Goal: Transaction & Acquisition: Purchase product/service

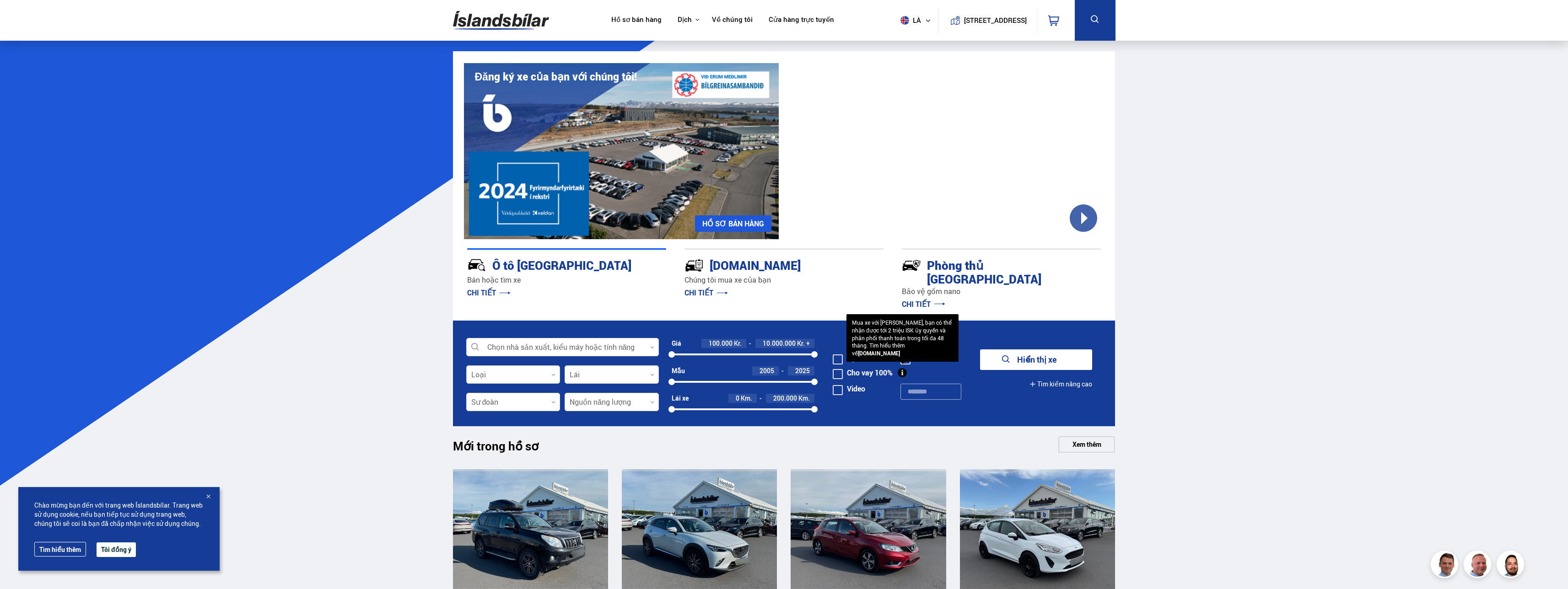
click at [546, 366] on div at bounding box center [513, 375] width 94 height 18
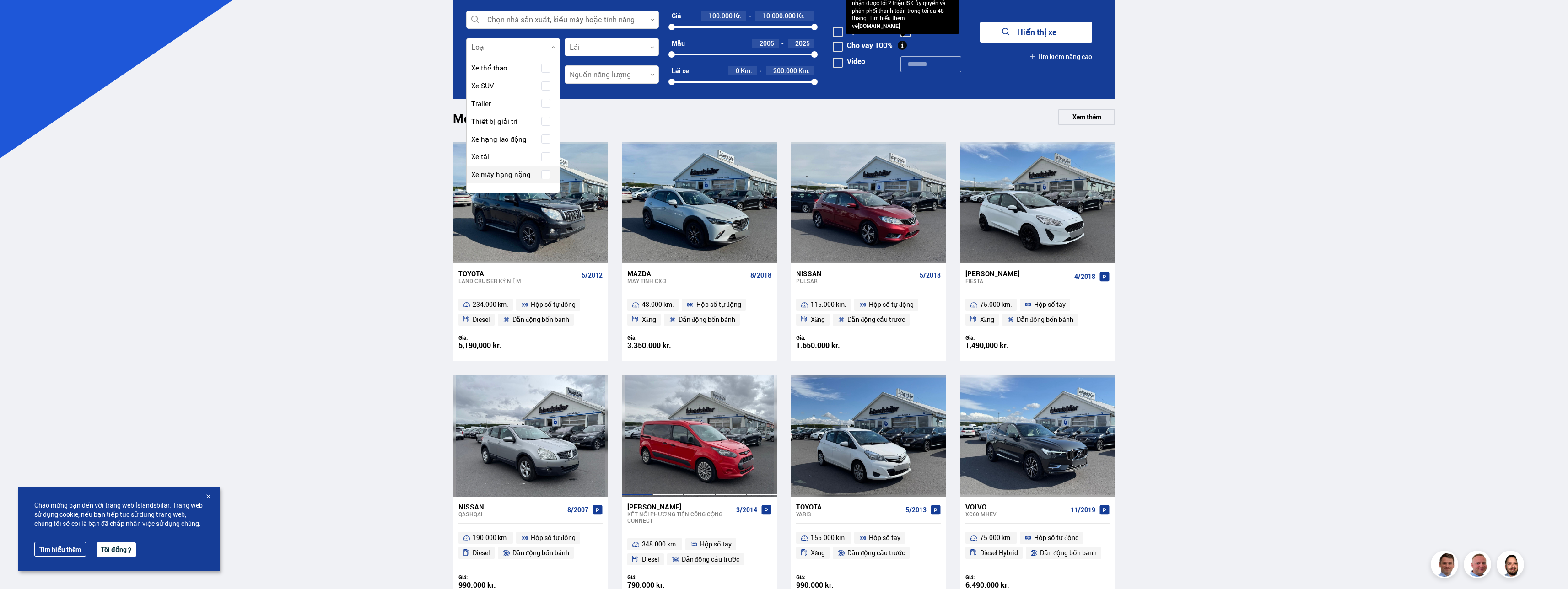
scroll to position [366, 0]
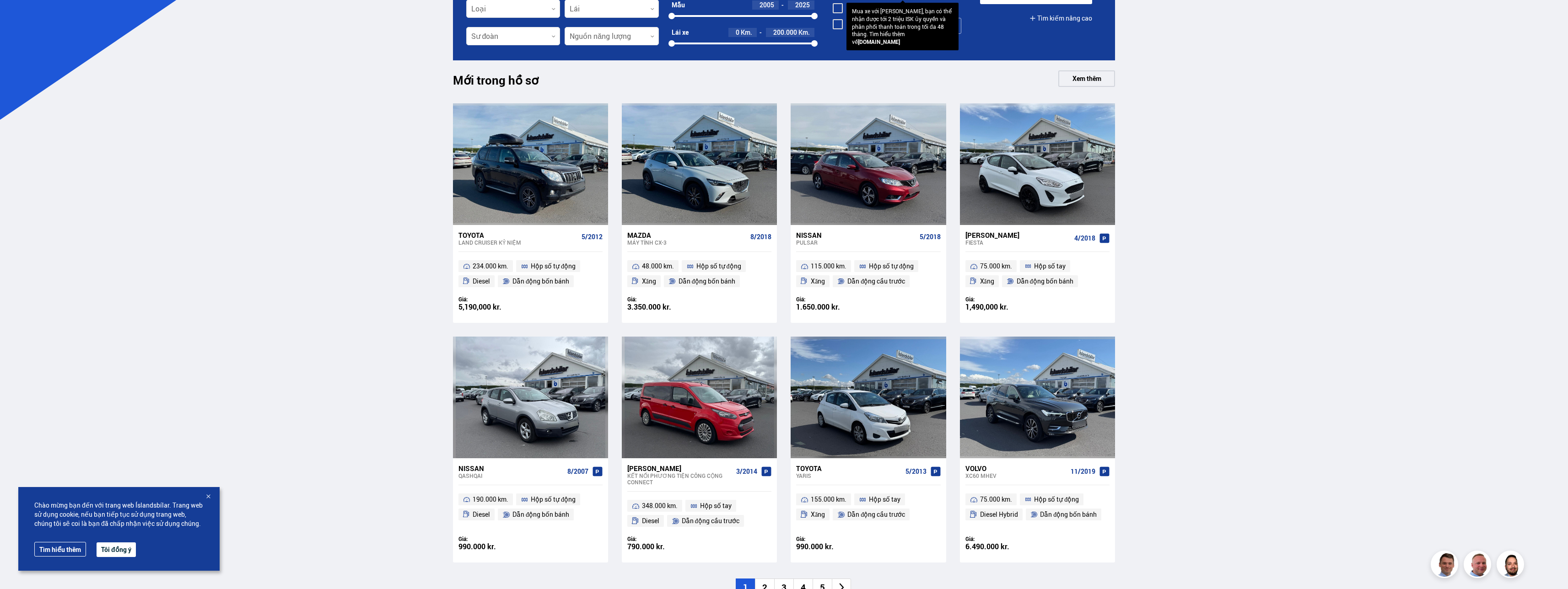
click at [692, 312] on div "Toyota Land Cruiser KỶ NIỆM 5/2012 234.000 km. Hộp số tự động Diesel Dẫn động b…" at bounding box center [784, 333] width 662 height 459
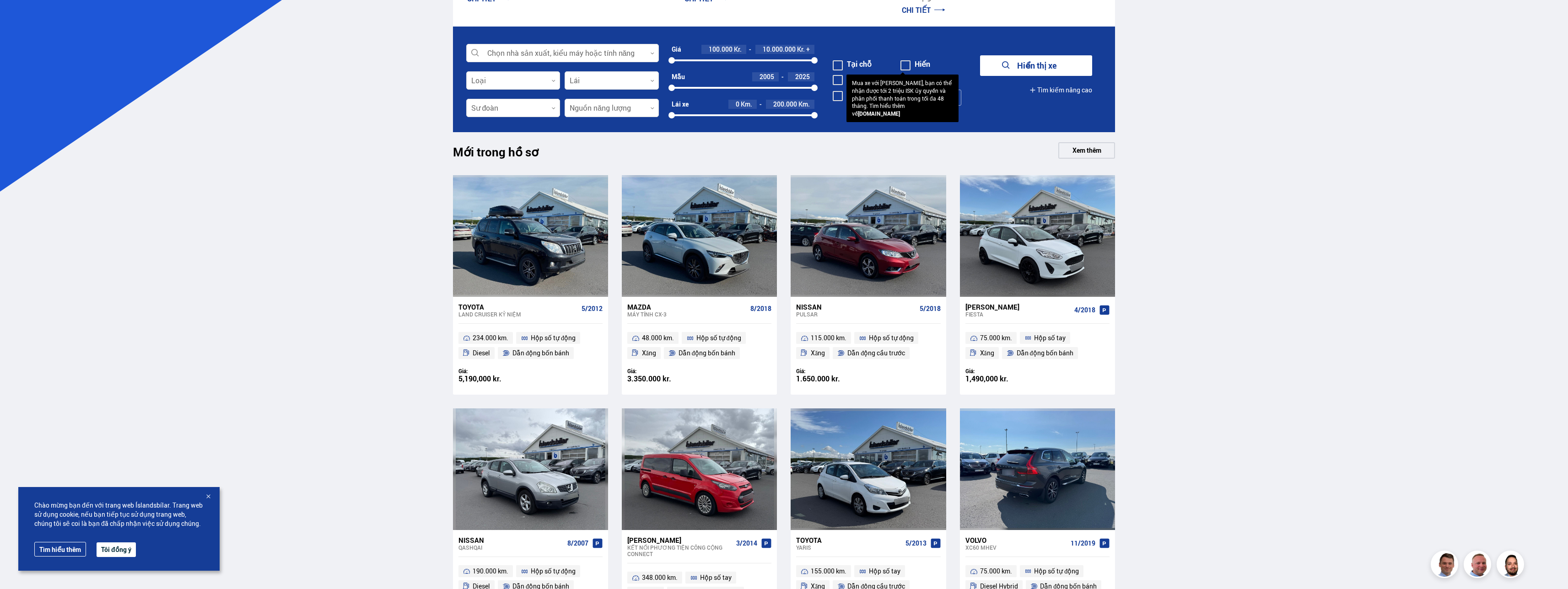
scroll to position [183, 0]
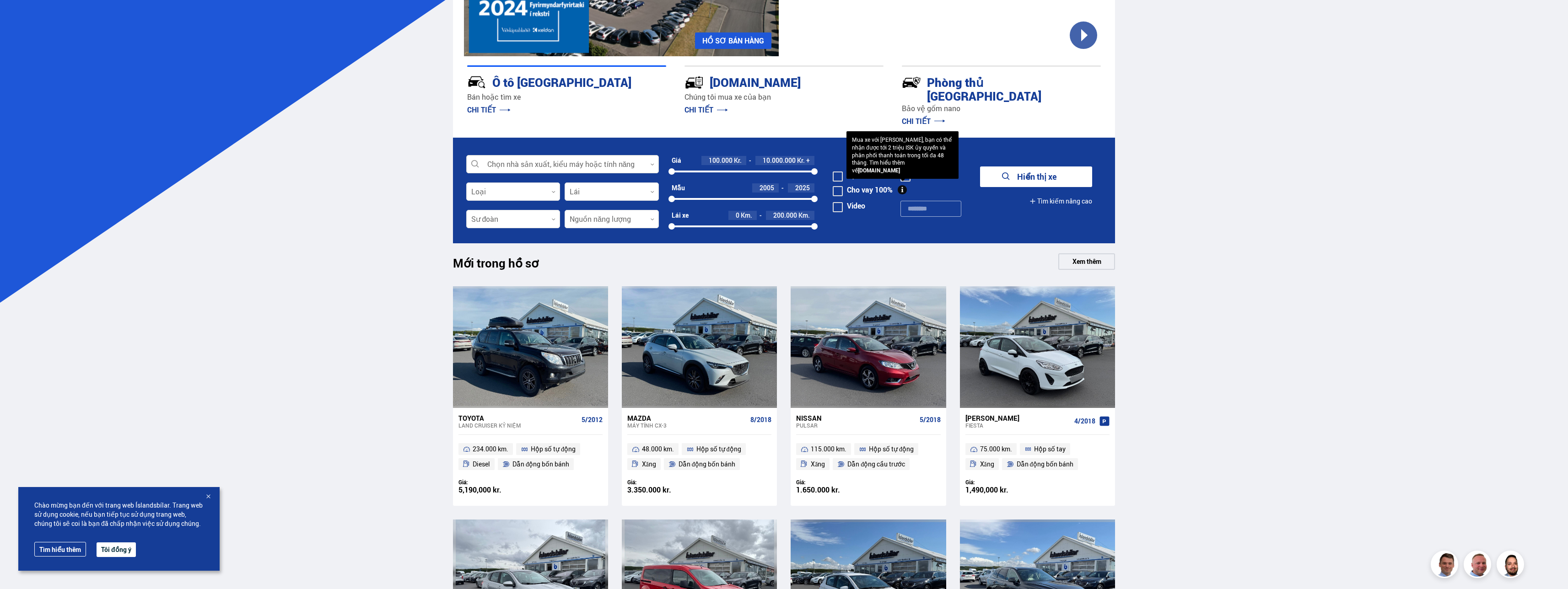
click at [647, 156] on div at bounding box center [562, 165] width 192 height 18
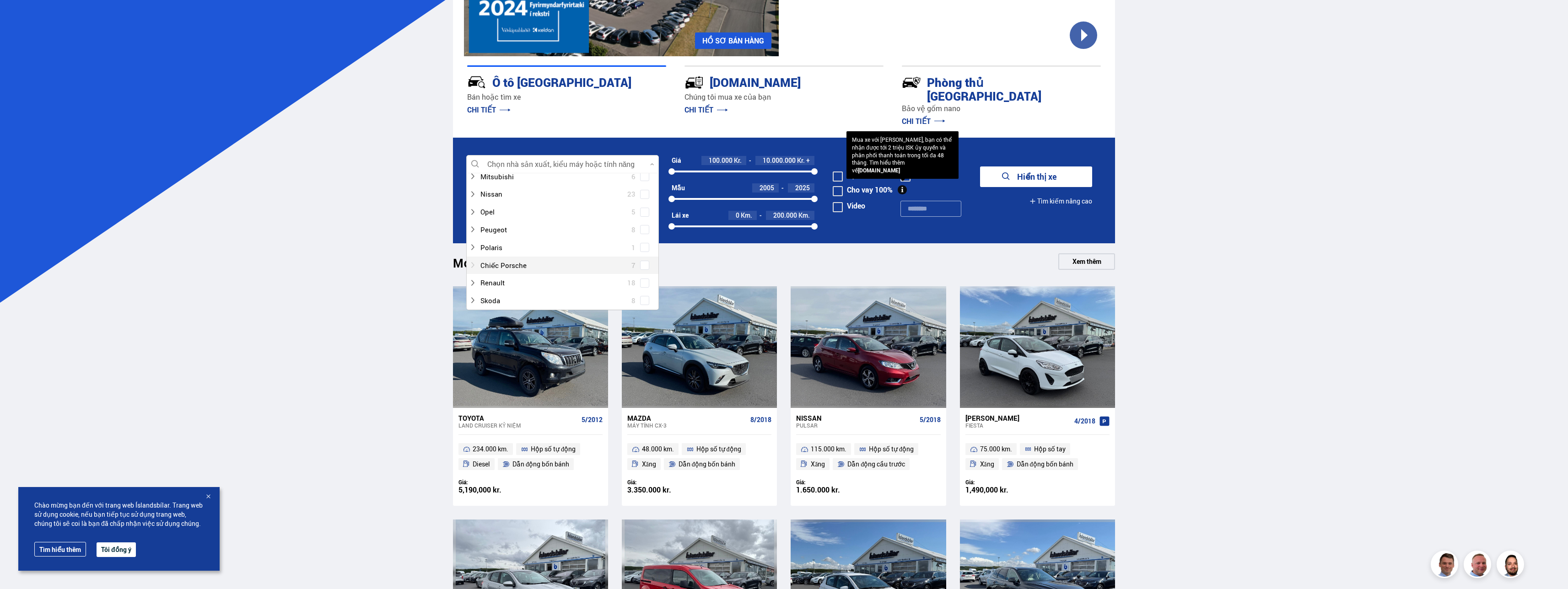
scroll to position [366, 0]
click at [545, 198] on div at bounding box center [553, 204] width 169 height 13
click at [542, 198] on div at bounding box center [553, 204] width 169 height 13
click at [554, 198] on div at bounding box center [553, 204] width 169 height 13
click at [643, 203] on span at bounding box center [645, 204] width 4 height 4
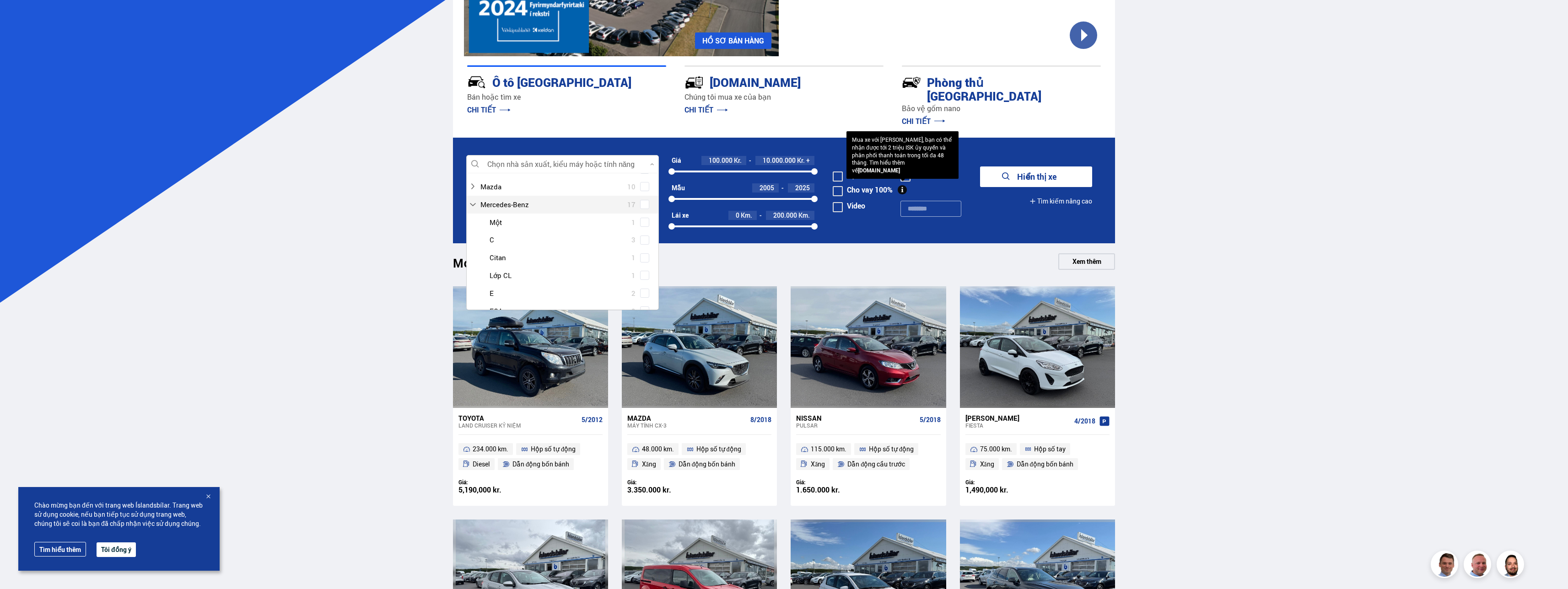
scroll to position [384, 0]
click at [640, 191] on span at bounding box center [645, 186] width 9 height 9
click at [854, 226] on form "Chọn nhà sản xuất, kiểu máy hoặc tính năng 0 Hreinsa valið Audi 12 BMW 16 Citro…" at bounding box center [784, 190] width 662 height 106
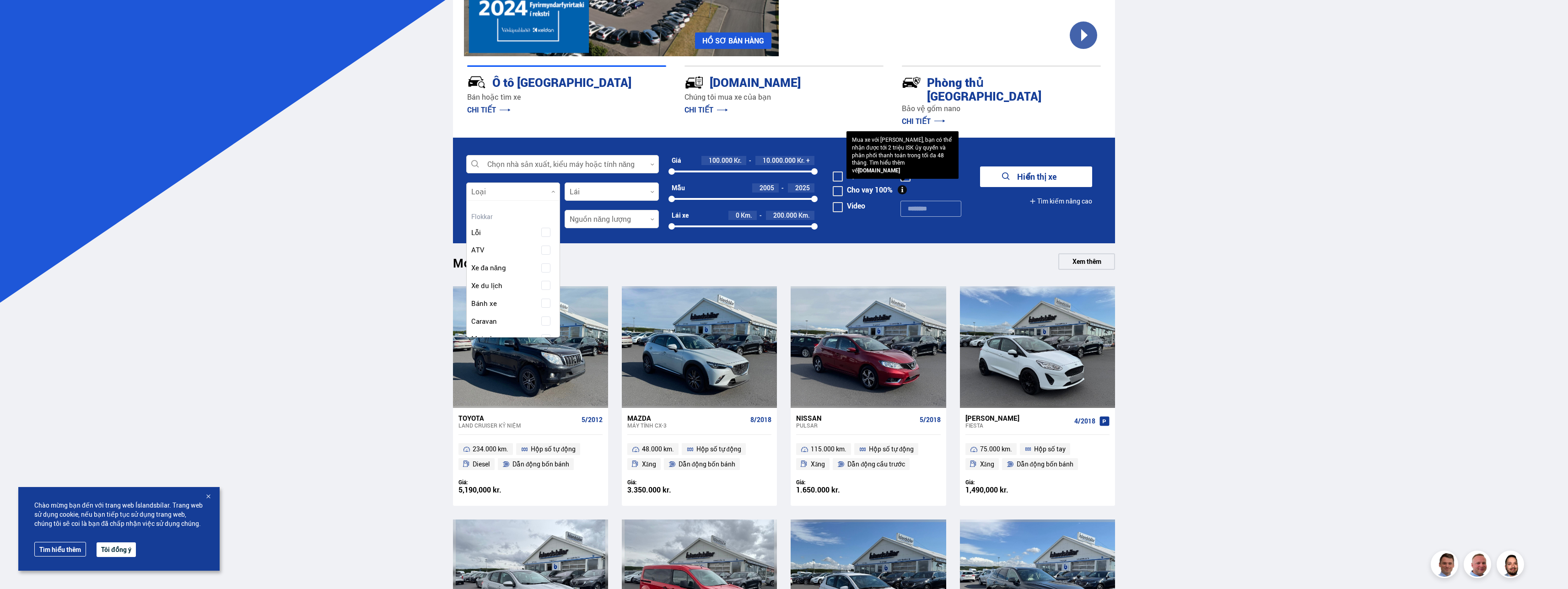
click at [556, 183] on div at bounding box center [513, 192] width 94 height 18
click at [509, 277] on span "Xe hạng lao động" at bounding box center [499, 284] width 55 height 13
click at [504, 277] on span "Xe hạng lao động" at bounding box center [498, 284] width 54 height 13
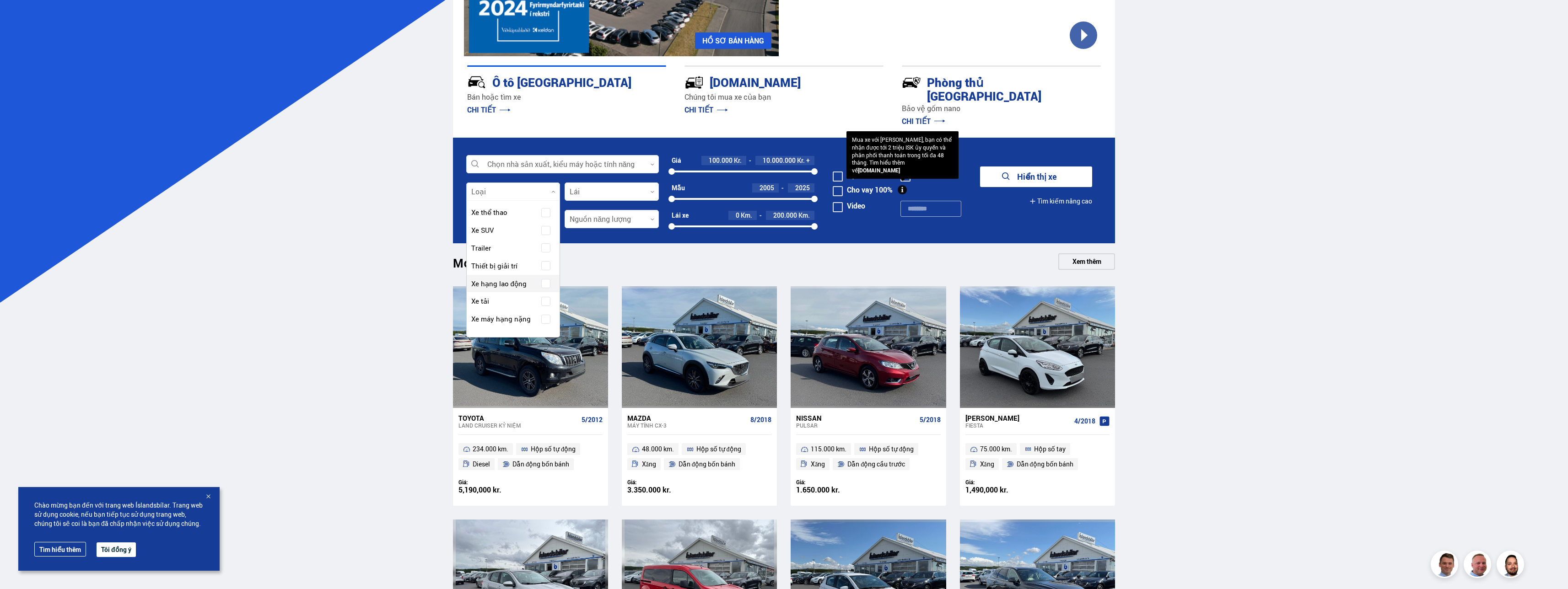
click at [505, 277] on span "Xe hạng lao động" at bounding box center [499, 284] width 55 height 13
click at [706, 253] on div "Mới trong hồ sơ Xem thêm" at bounding box center [784, 264] width 662 height 22
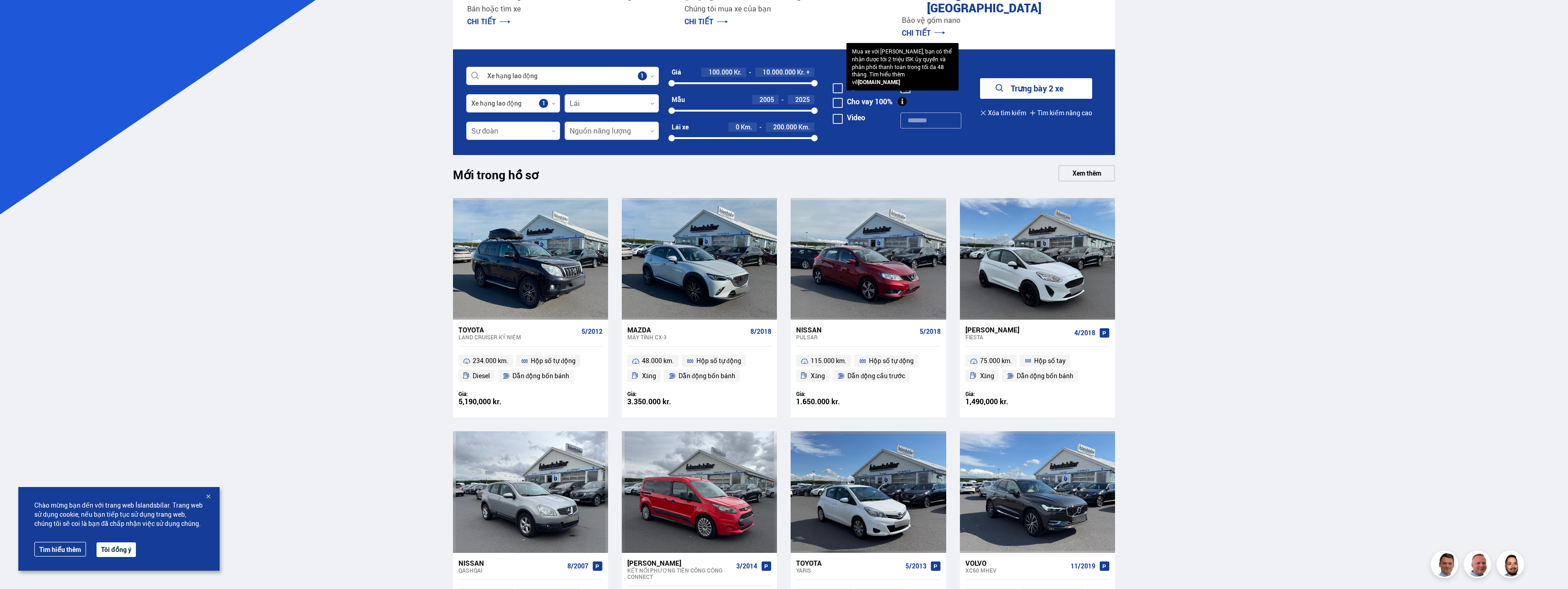
scroll to position [91, 0]
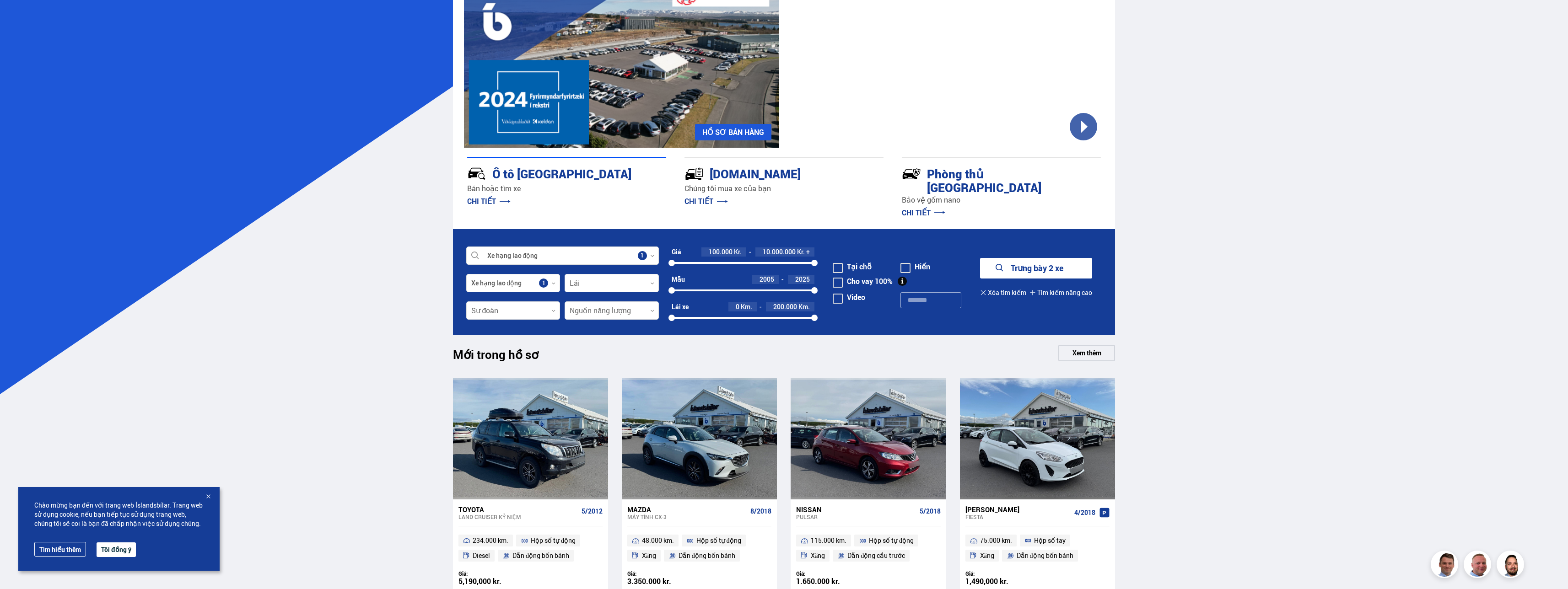
click at [1090, 345] on link "Xem thêm" at bounding box center [1087, 353] width 57 height 16
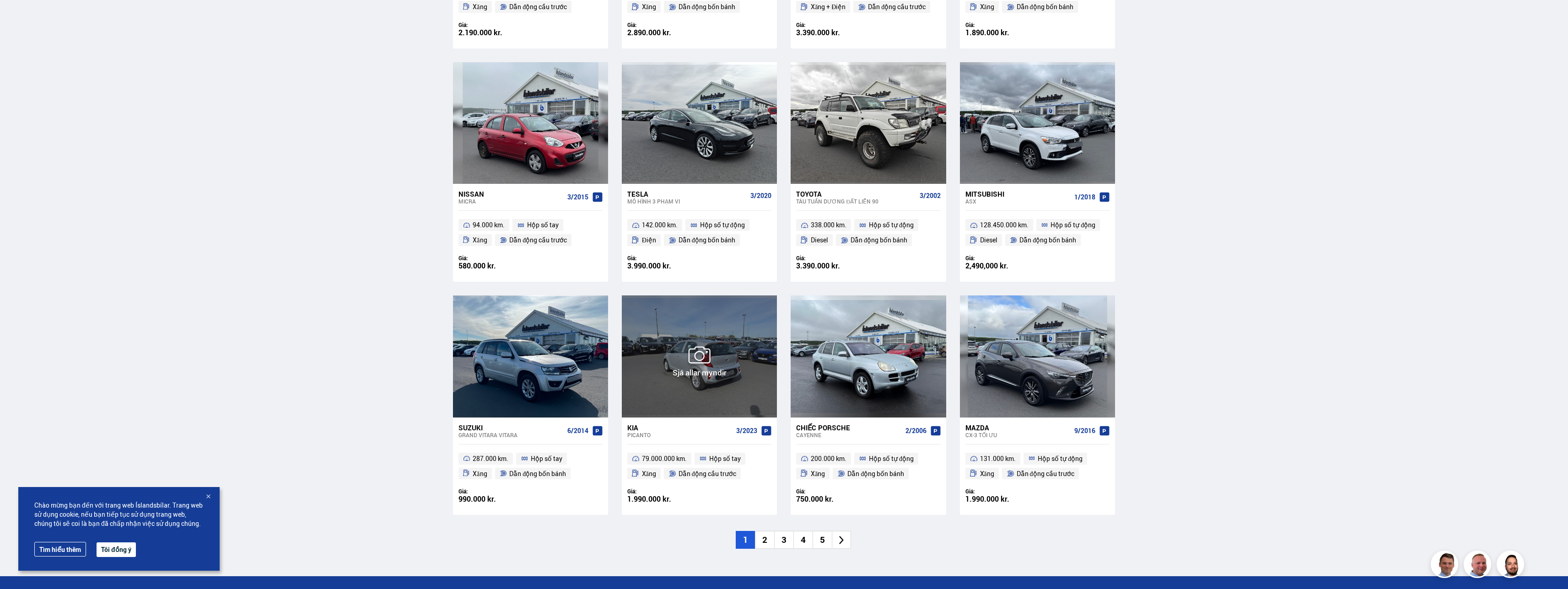
scroll to position [1235, 0]
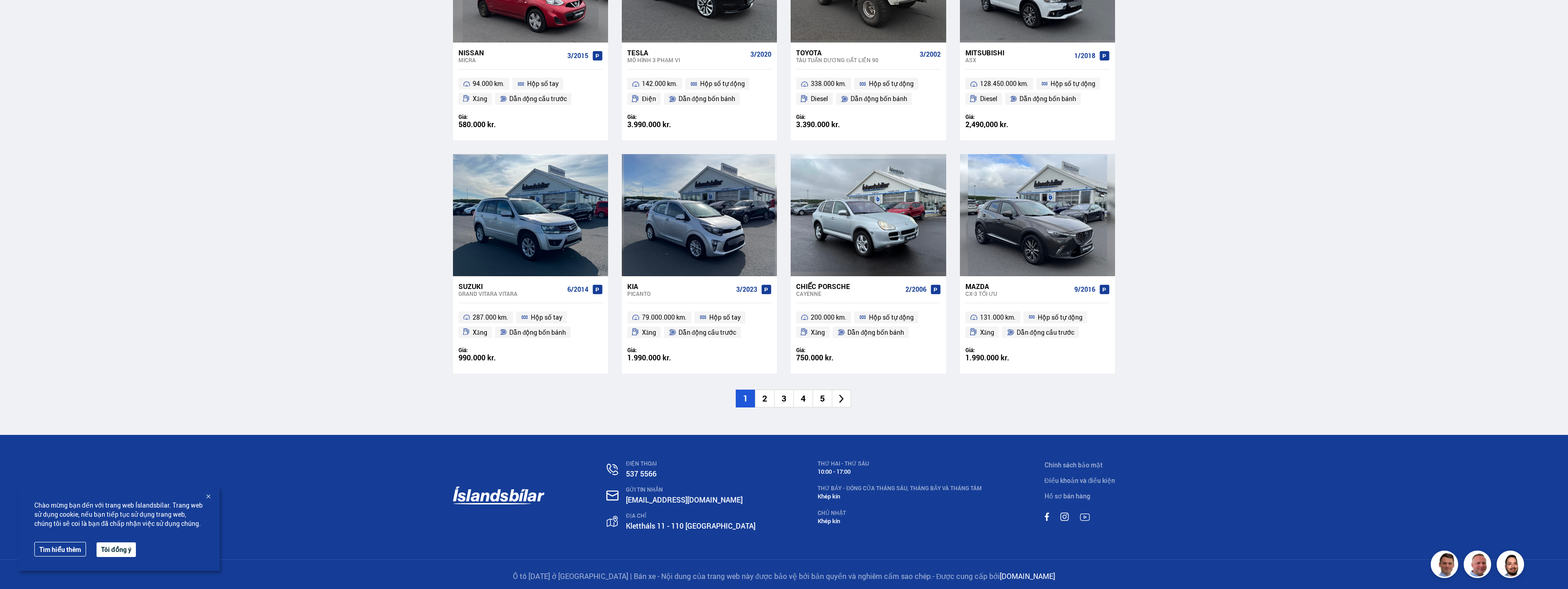
click at [764, 399] on li "2" at bounding box center [765, 398] width 19 height 18
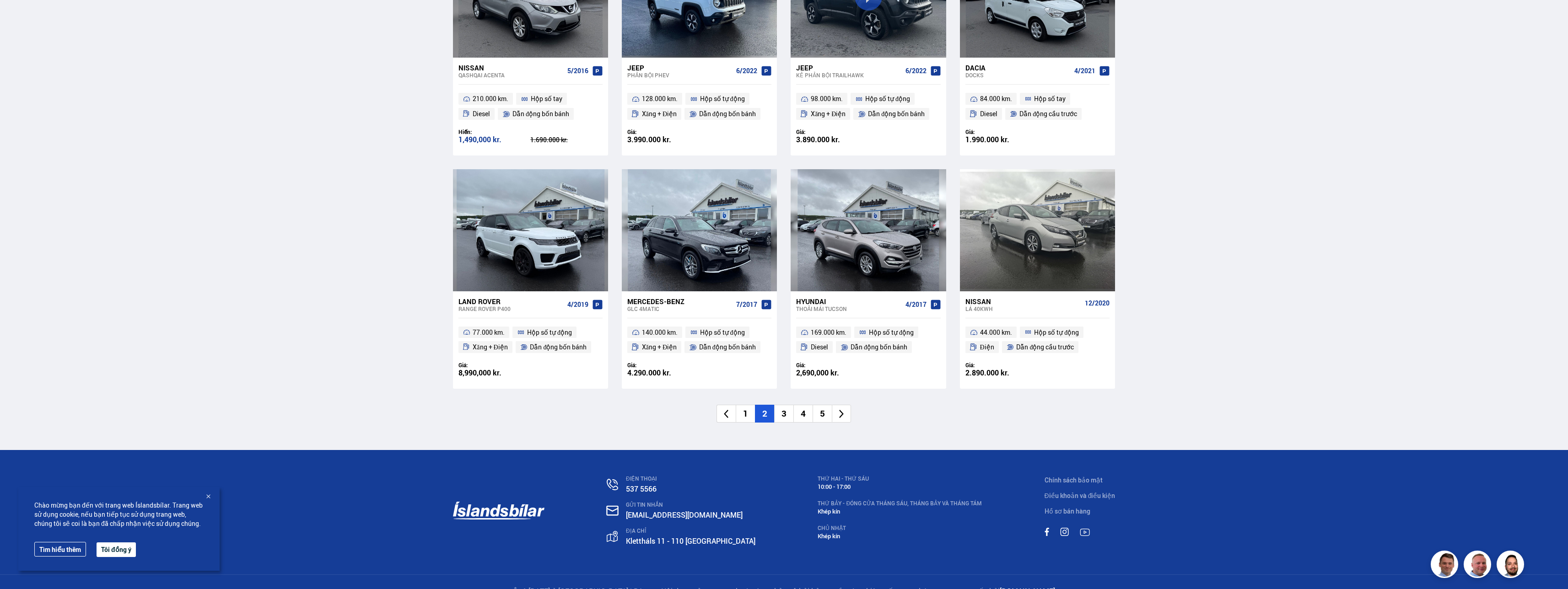
scroll to position [1233, 0]
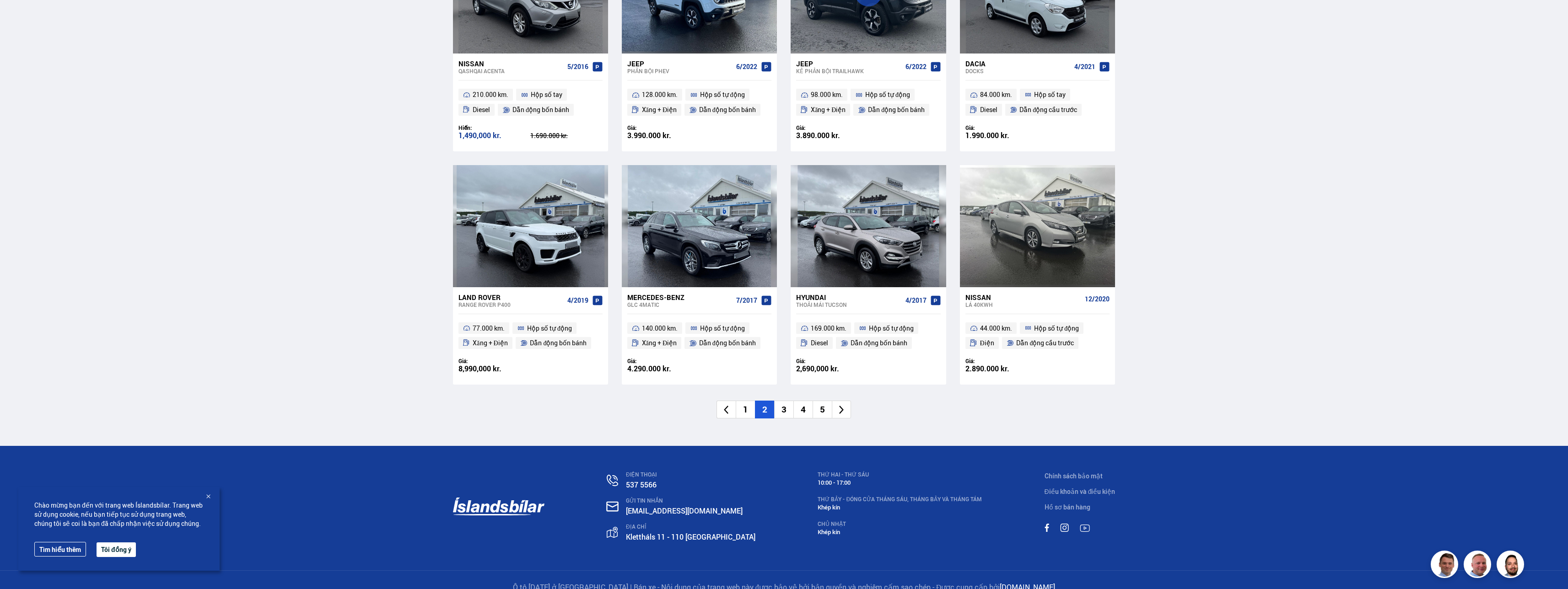
click at [791, 400] on li "3" at bounding box center [784, 409] width 19 height 18
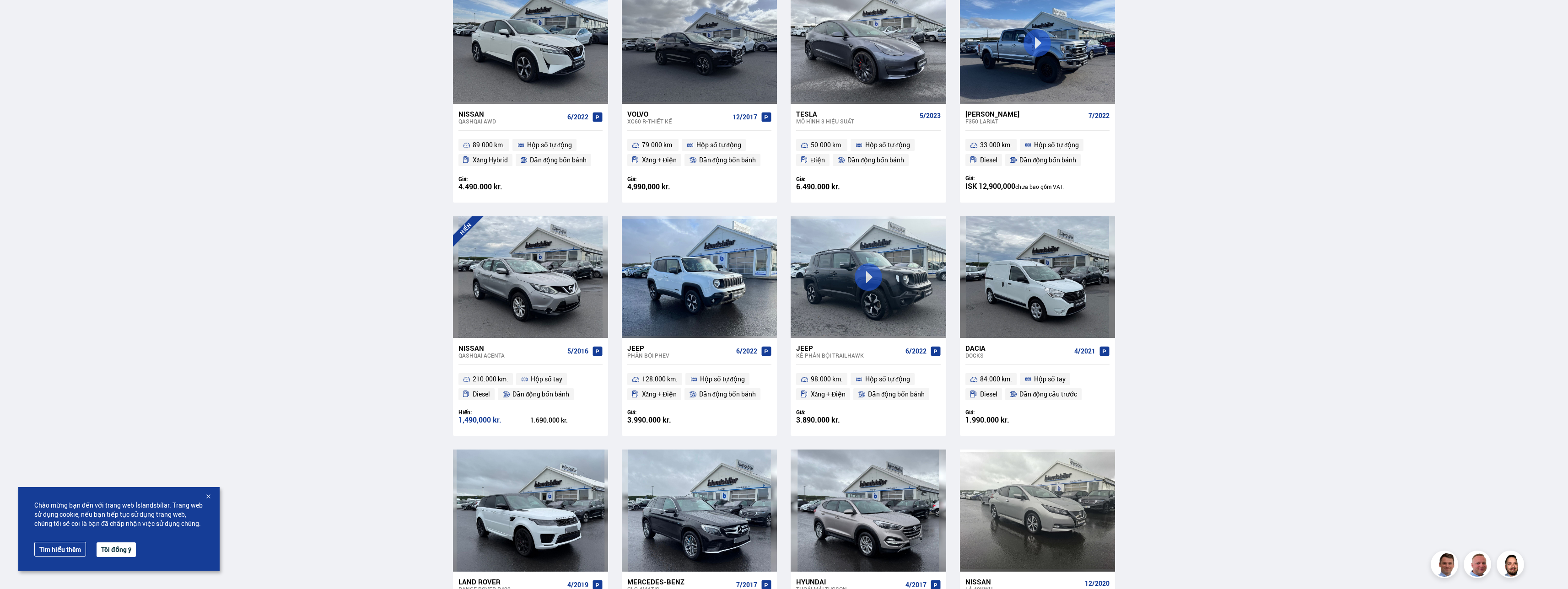
scroll to position [618, 0]
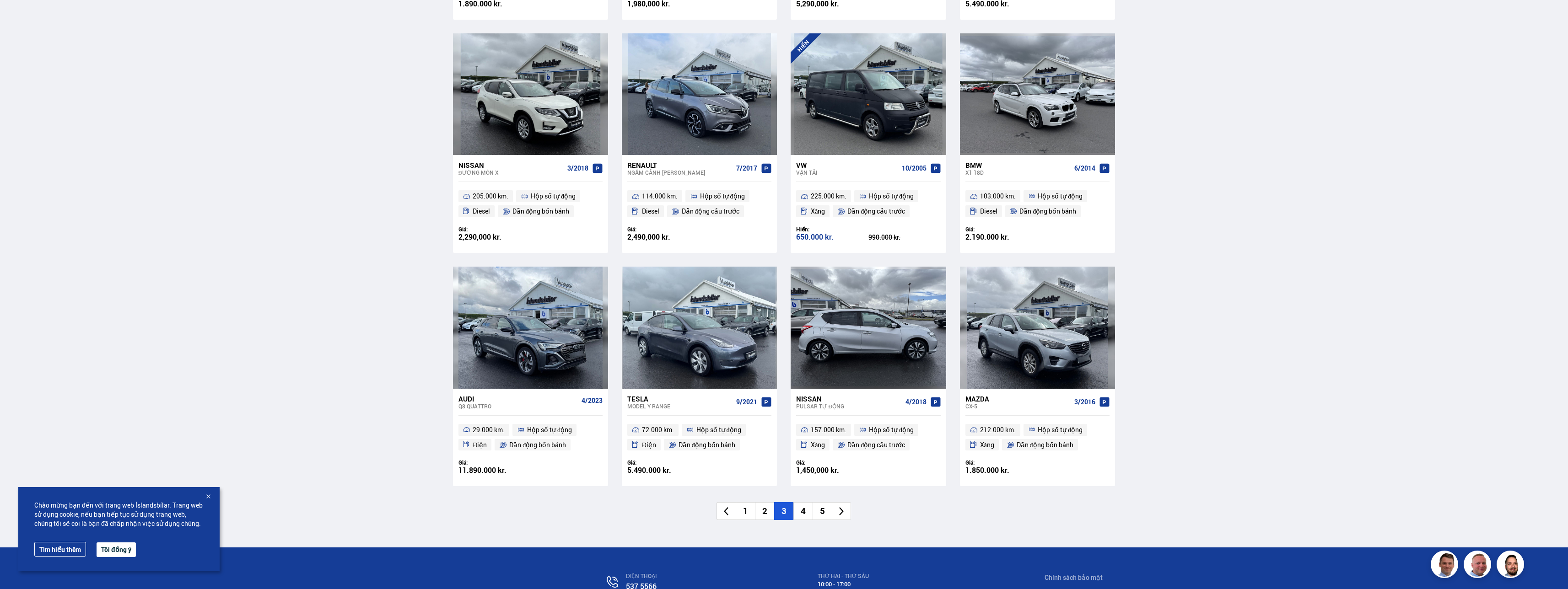
scroll to position [1189, 0]
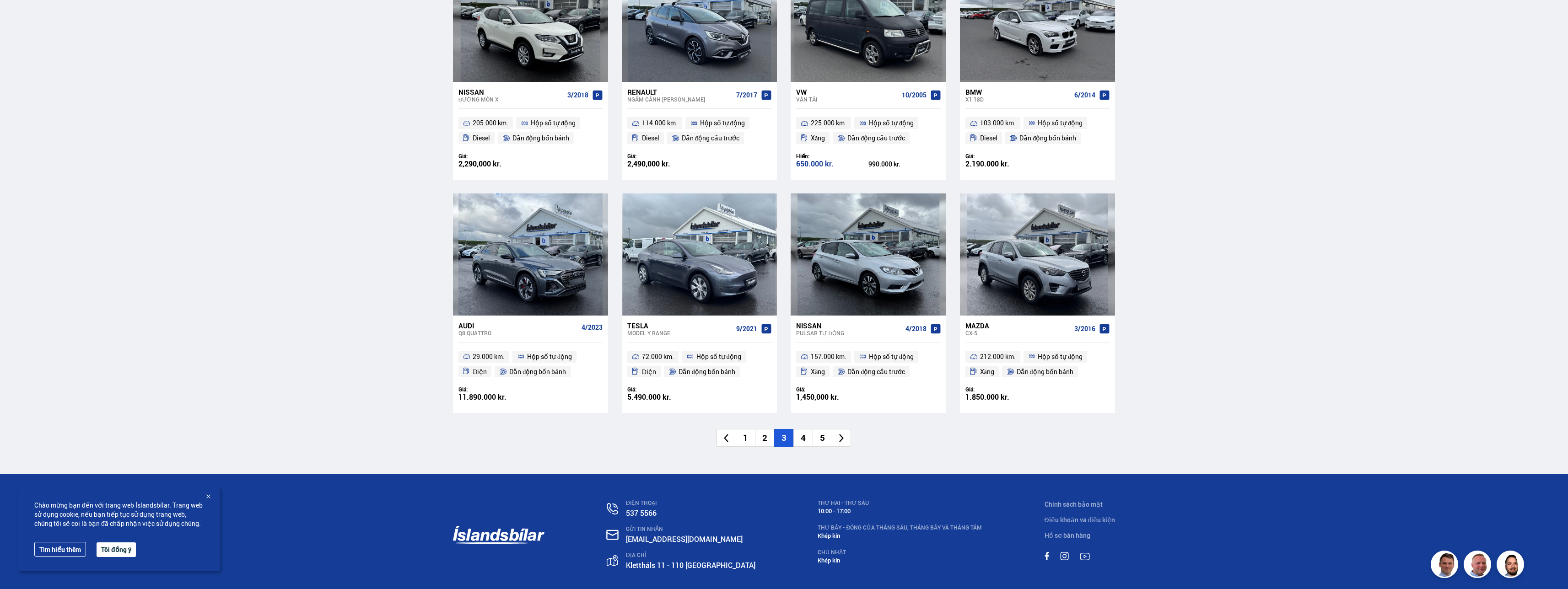
click at [803, 437] on li "4" at bounding box center [803, 437] width 19 height 18
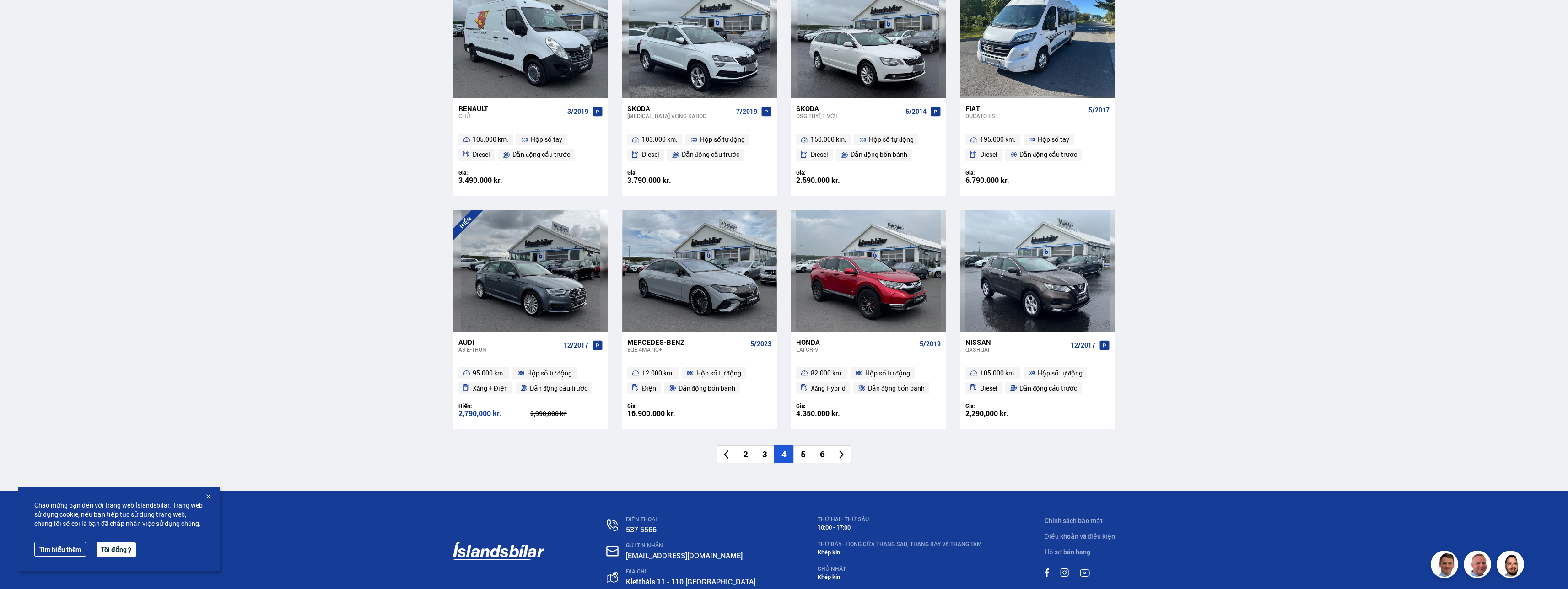
scroll to position [1189, 0]
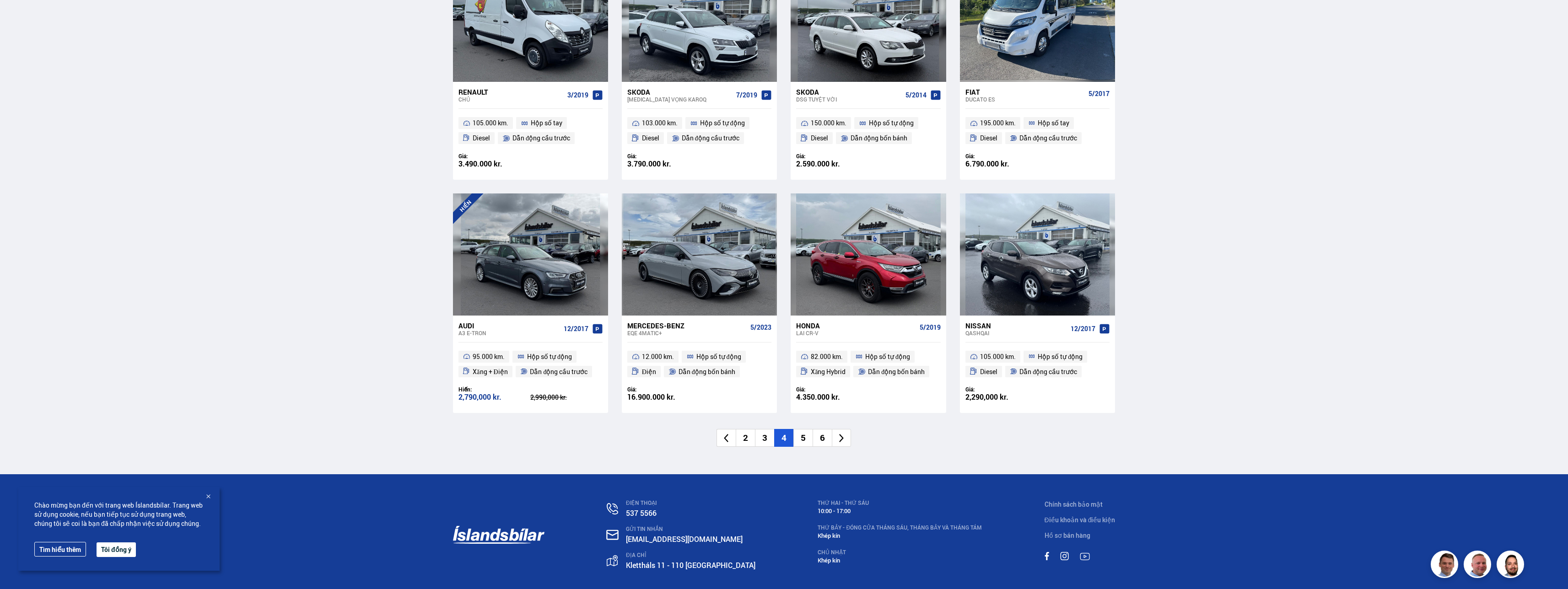
click at [804, 439] on li "5" at bounding box center [803, 437] width 19 height 18
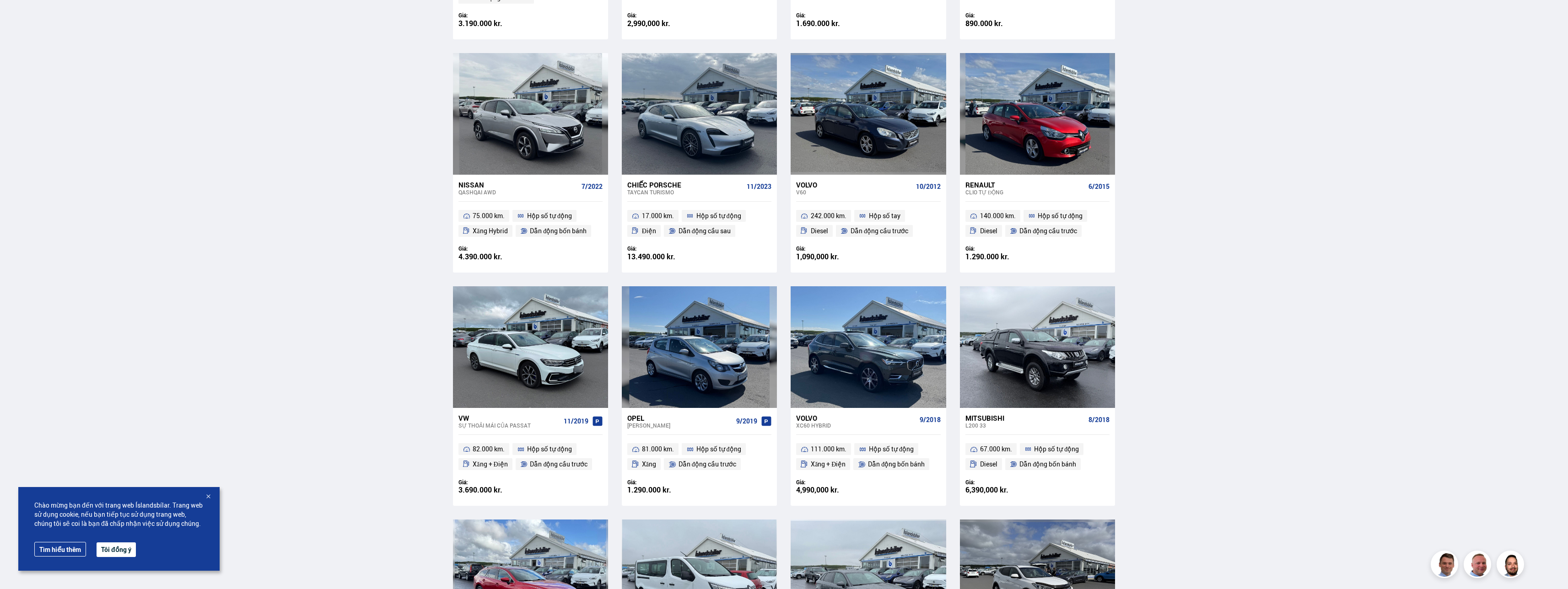
scroll to position [732, 0]
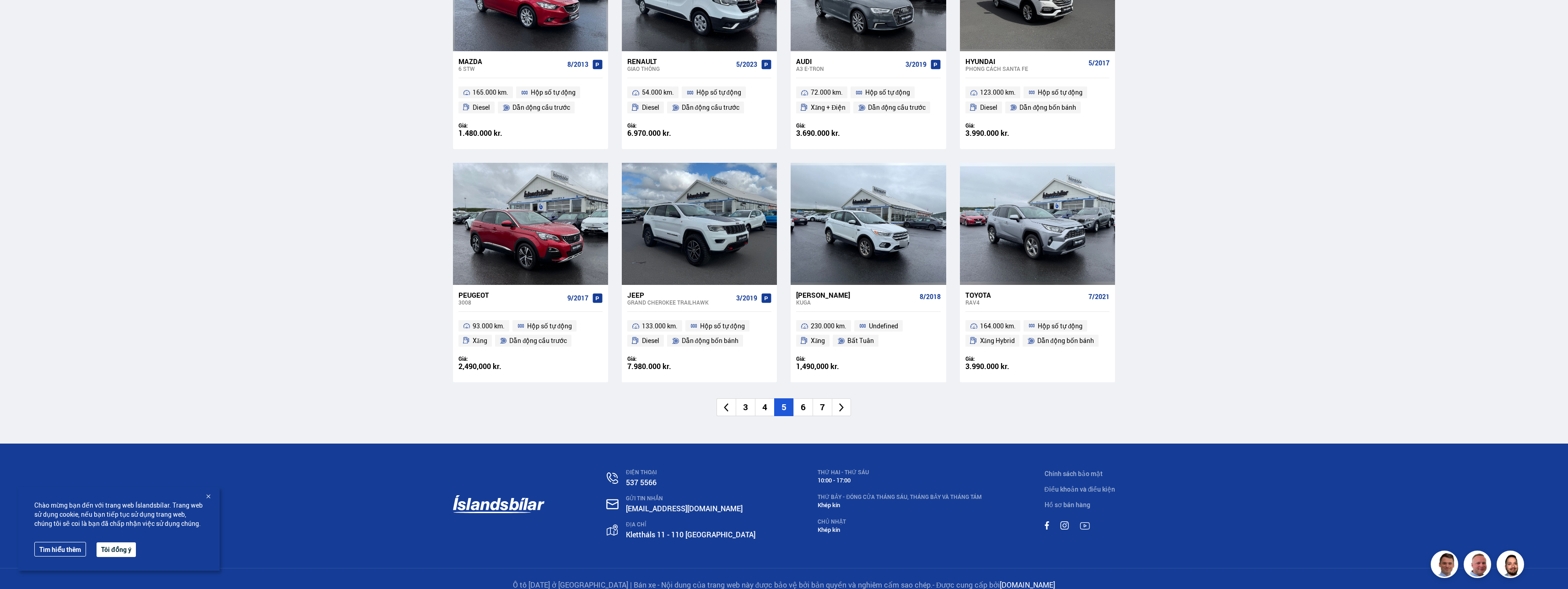
click at [803, 410] on li "6" at bounding box center [803, 407] width 19 height 18
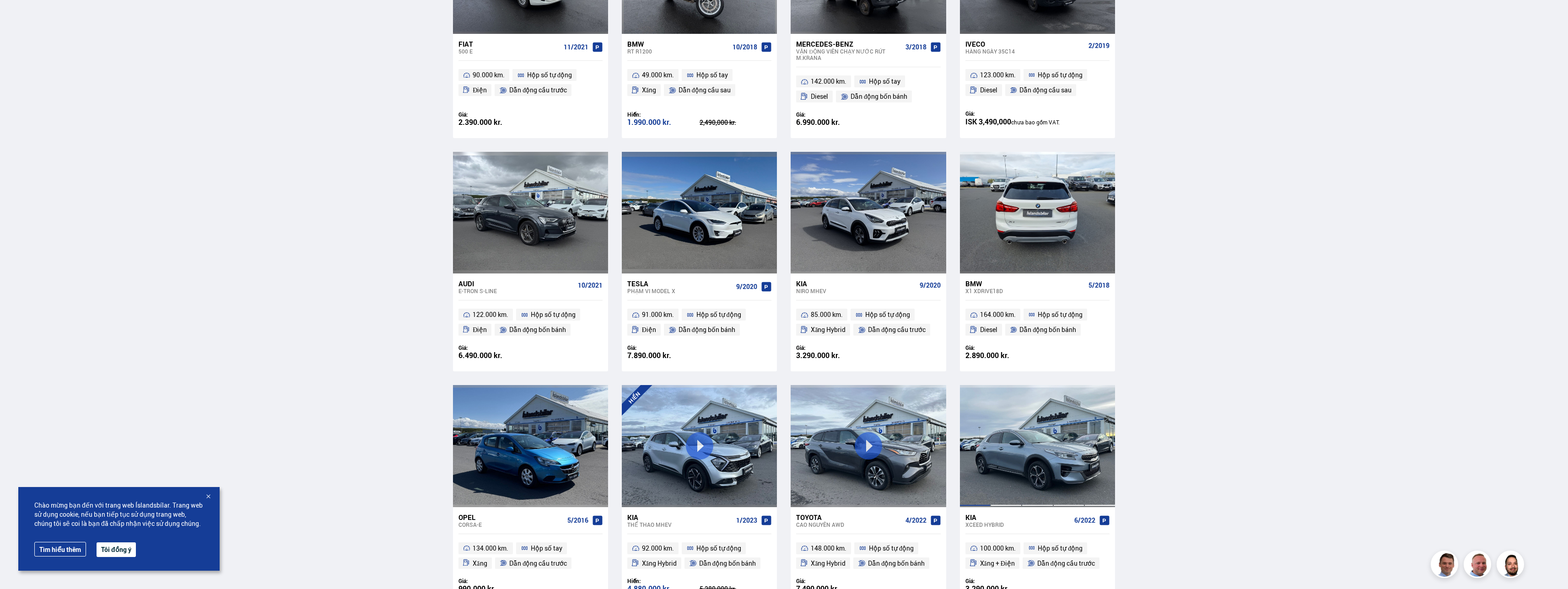
scroll to position [1098, 0]
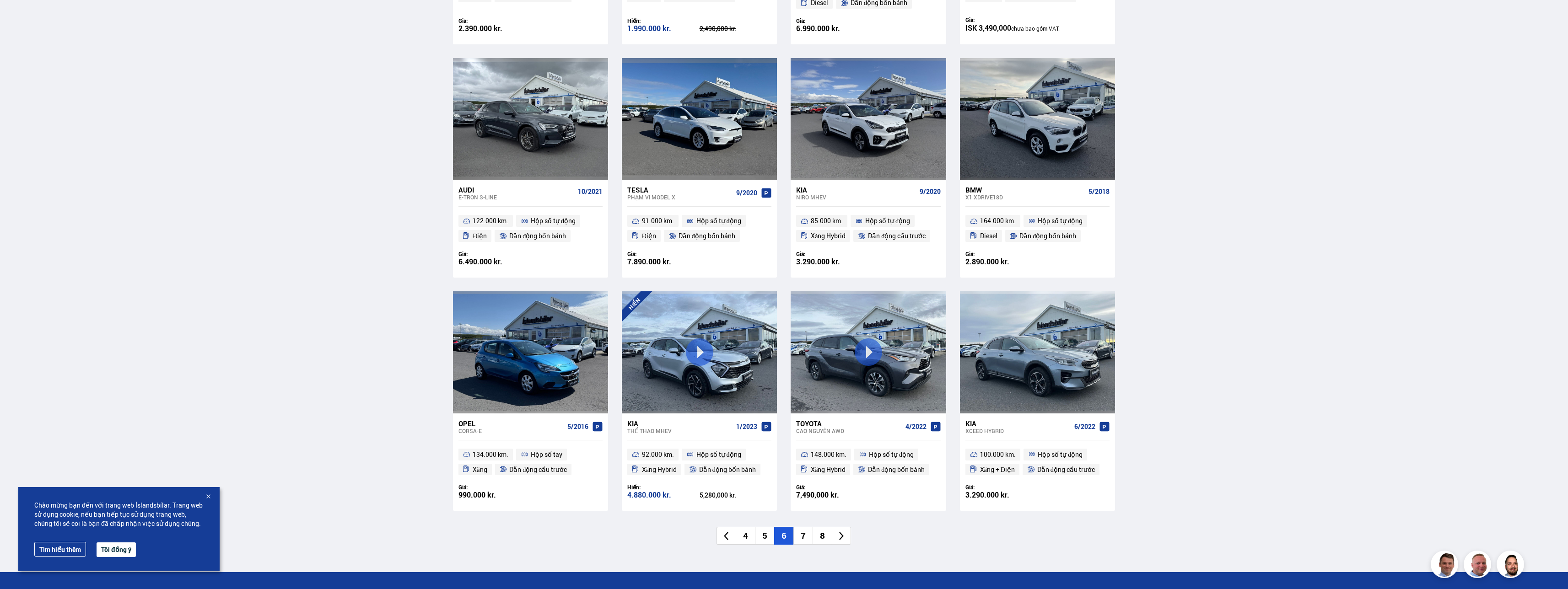
click at [819, 537] on li "8" at bounding box center [822, 535] width 19 height 18
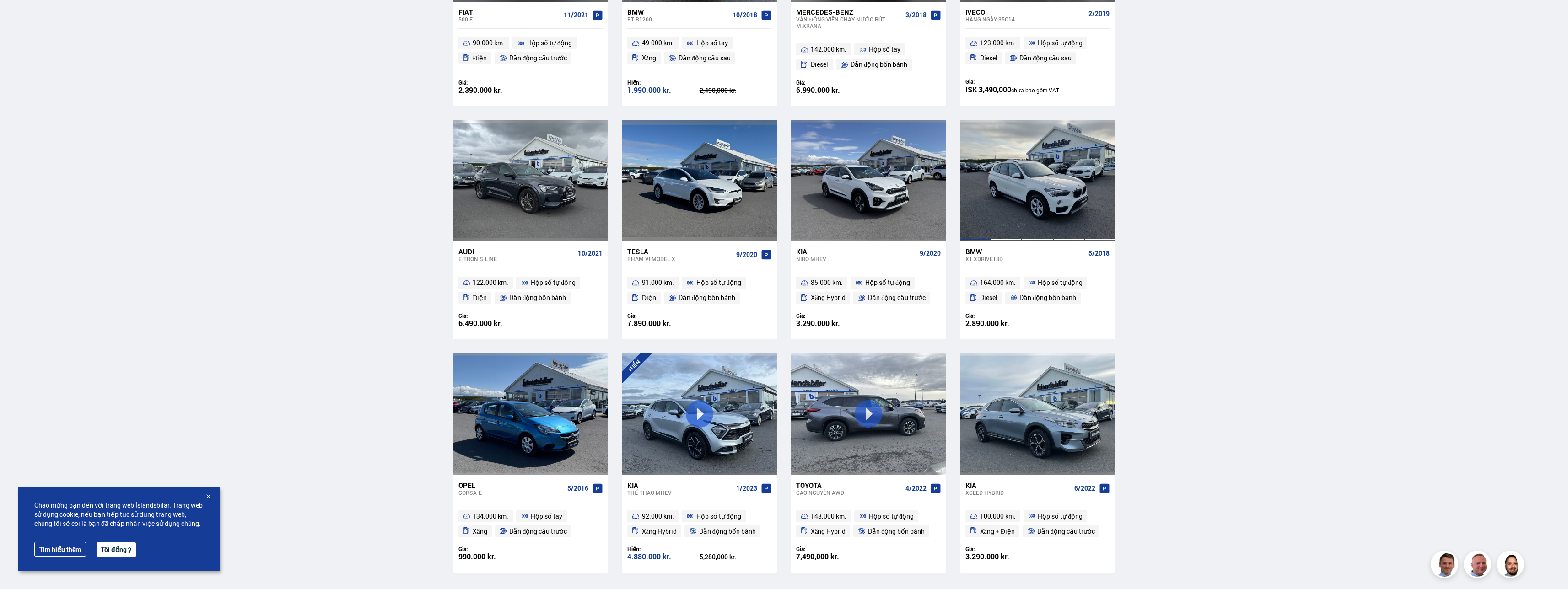
scroll to position [843, 0]
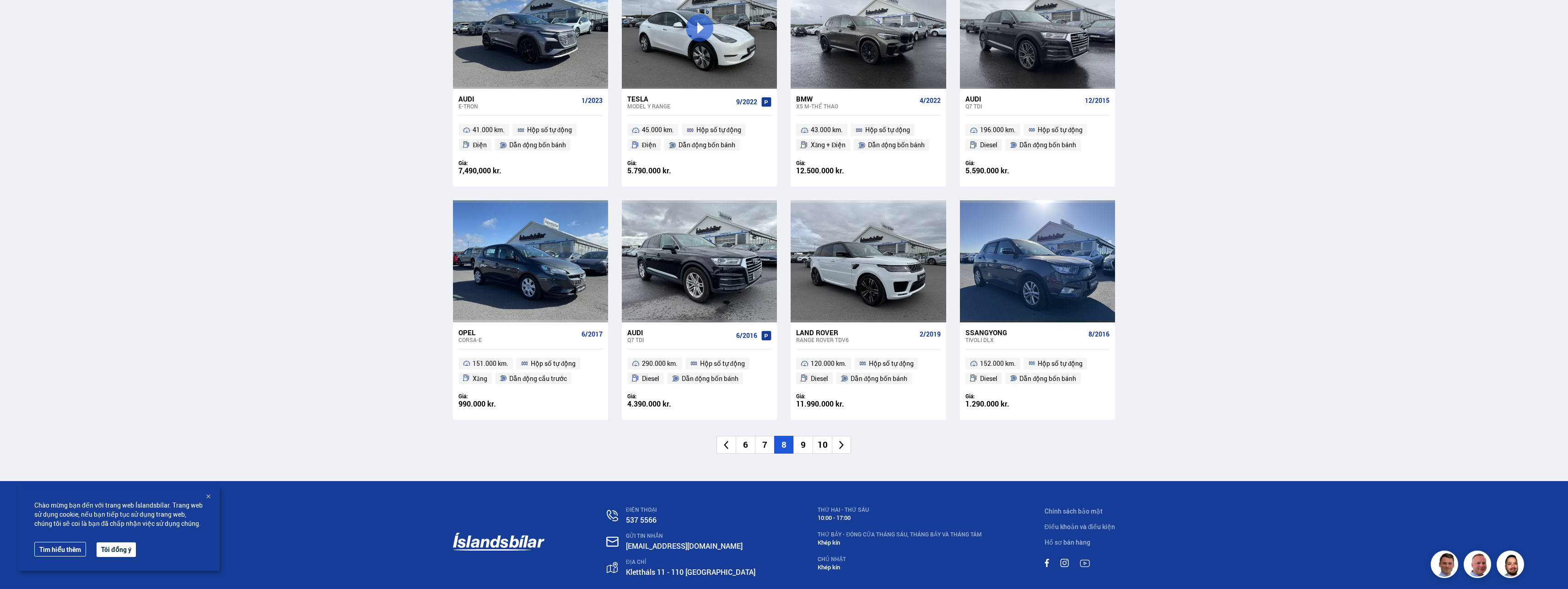
scroll to position [1233, 0]
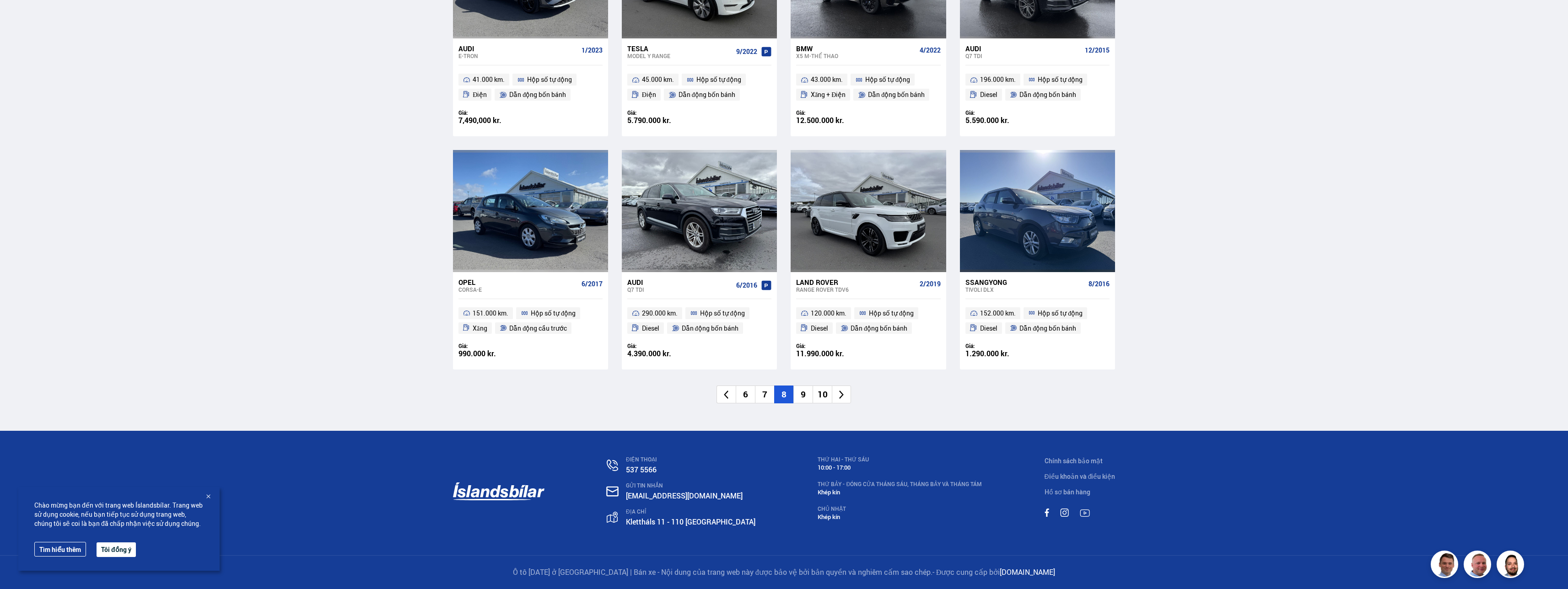
click at [800, 396] on li "9" at bounding box center [803, 394] width 19 height 18
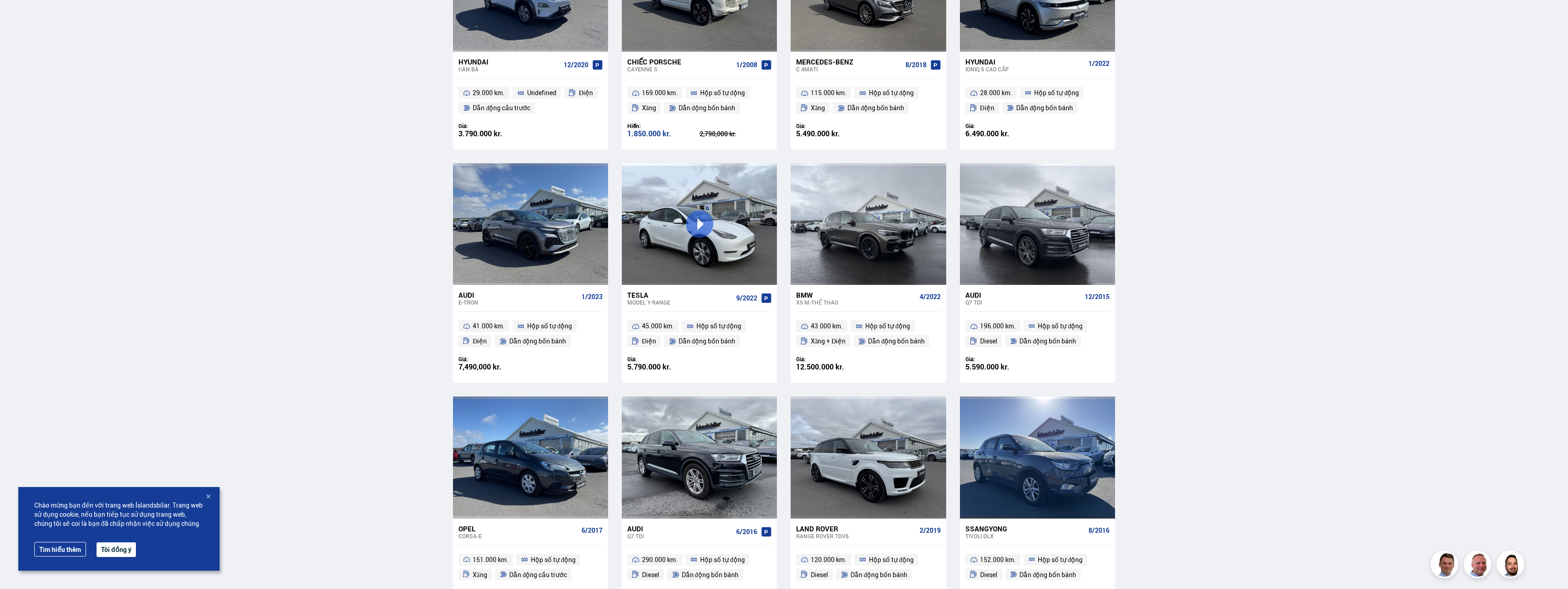
scroll to position [565, 0]
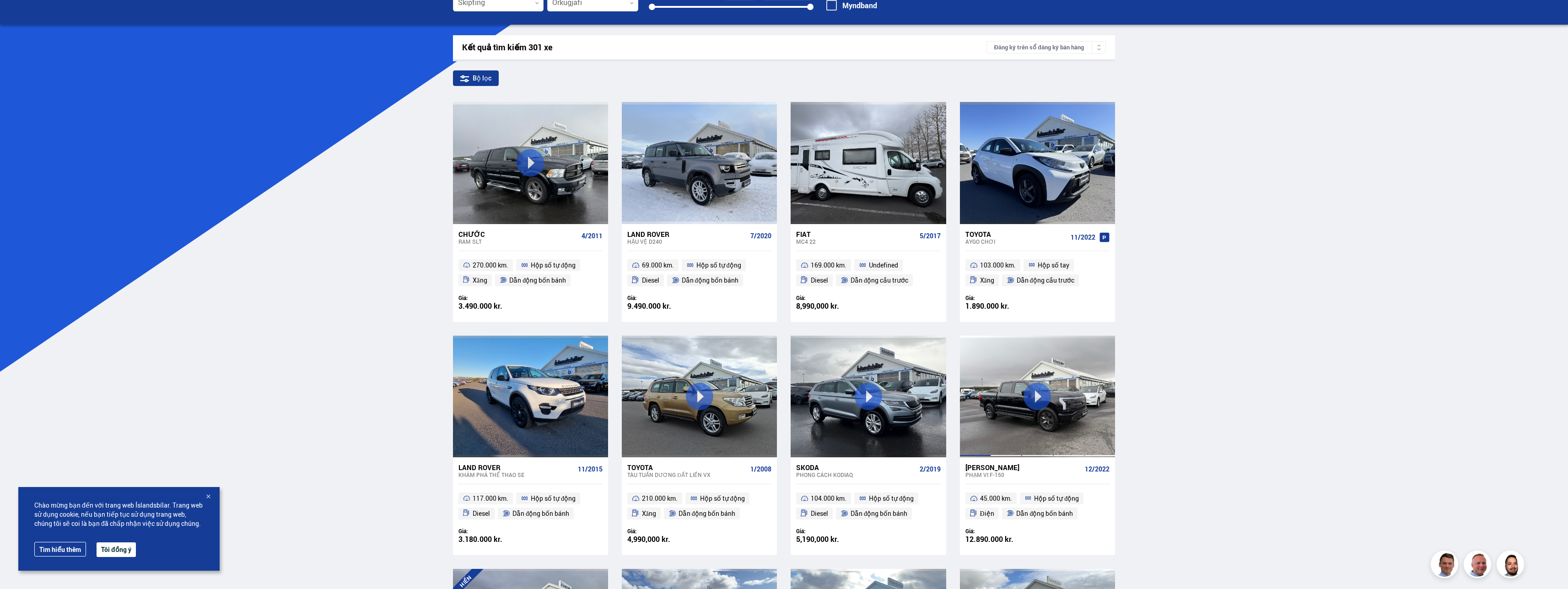
scroll to position [183, 0]
